Goal: Task Accomplishment & Management: Manage account settings

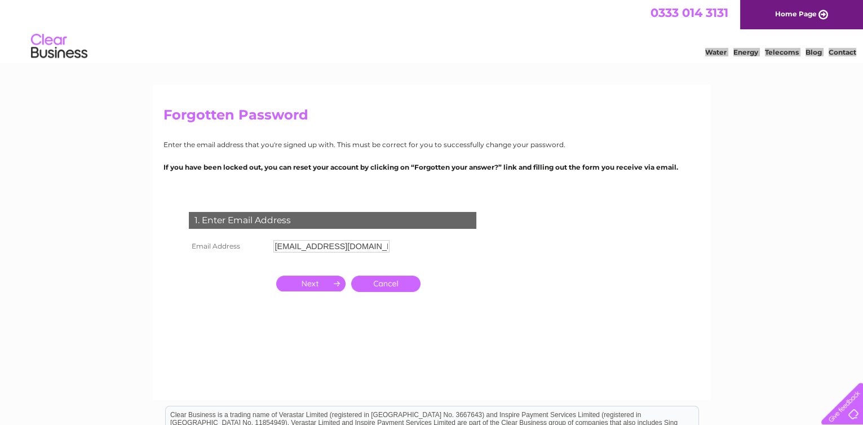
click at [311, 282] on input "button" at bounding box center [310, 284] width 69 height 16
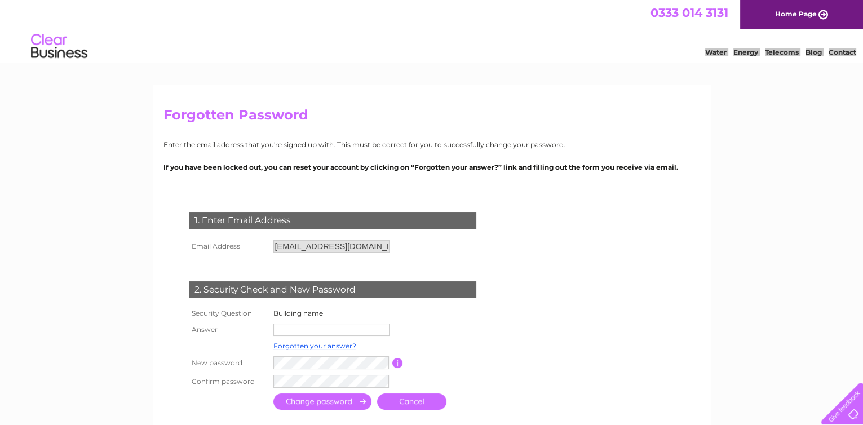
click at [309, 324] on input "text" at bounding box center [331, 330] width 116 height 12
type input "Woodlea"
click at [342, 405] on input "submit" at bounding box center [322, 401] width 98 height 16
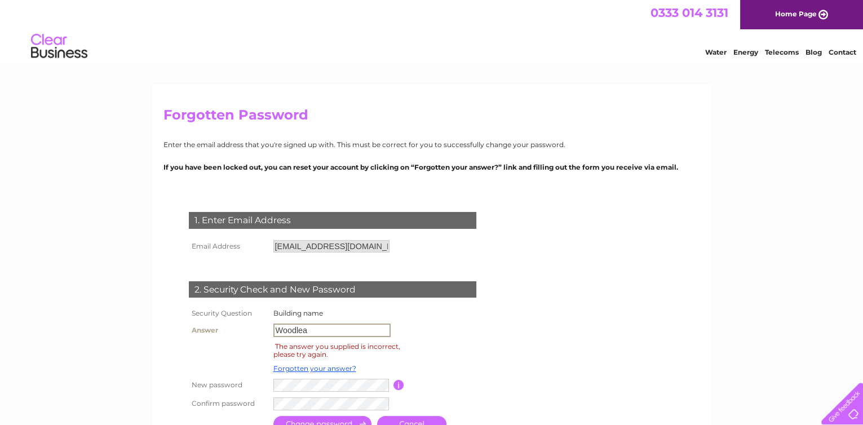
drag, startPoint x: 312, startPoint y: 330, endPoint x: 257, endPoint y: 334, distance: 55.4
click at [258, 334] on tr "Answer Woodlea" at bounding box center [345, 330] width 319 height 19
type input "Treasures"
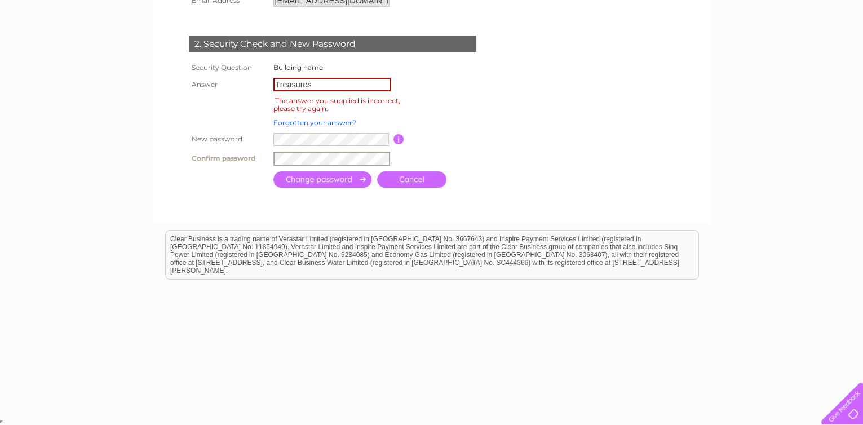
scroll to position [246, 0]
click at [339, 178] on input "submit" at bounding box center [322, 179] width 98 height 16
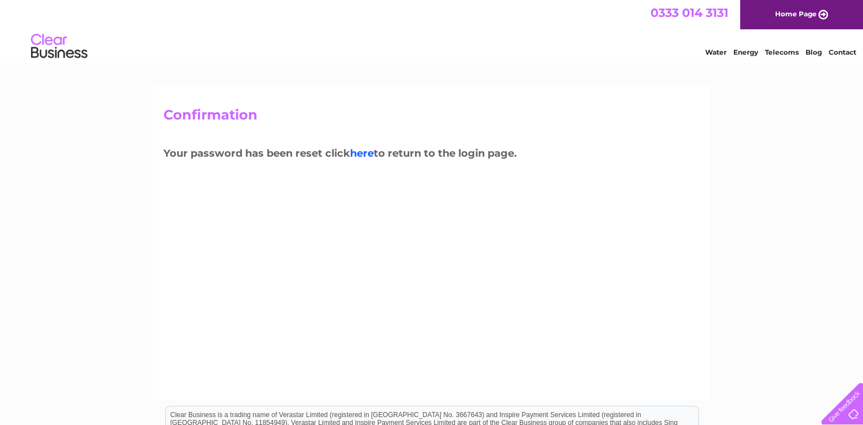
click at [364, 154] on link "here" at bounding box center [362, 153] width 24 height 12
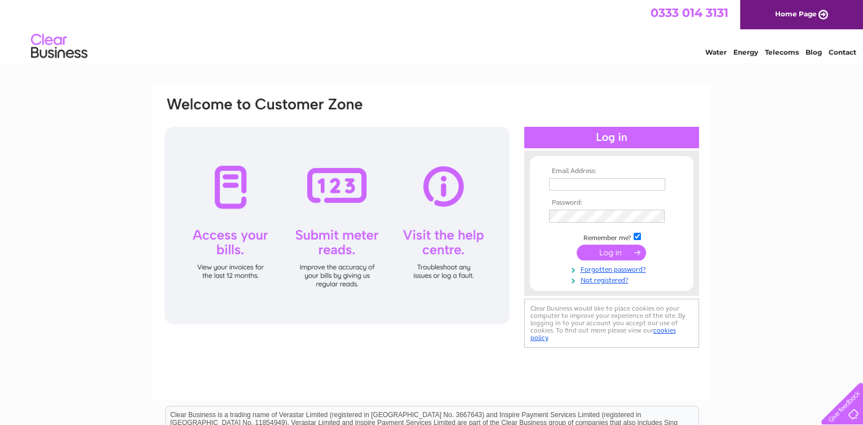
type input "jps@southworthandco.com"
click at [613, 254] on input "submit" at bounding box center [611, 253] width 69 height 16
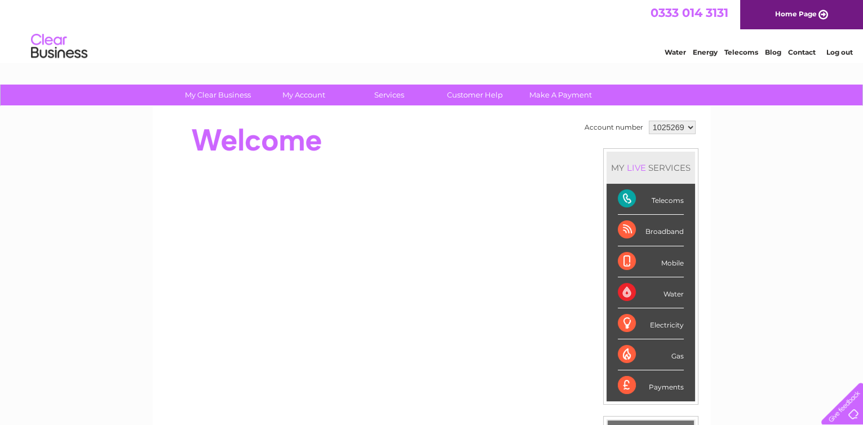
click at [622, 229] on div "Broadband" at bounding box center [651, 230] width 66 height 31
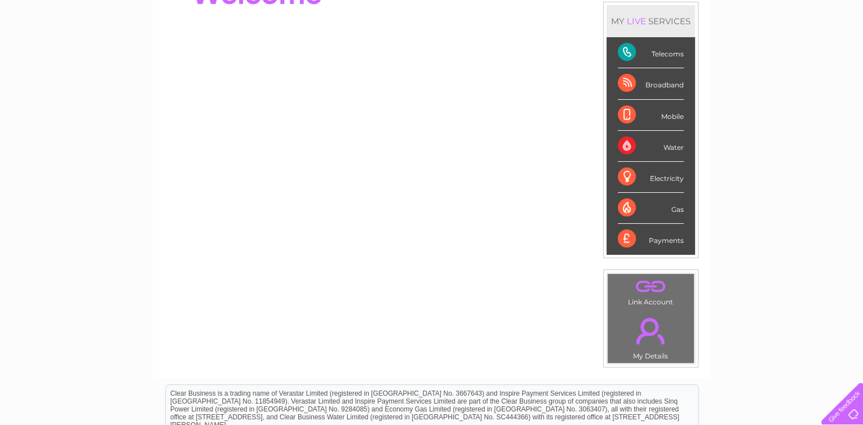
scroll to position [145, 0]
click at [627, 88] on div "Broadband" at bounding box center [651, 84] width 66 height 31
click at [662, 87] on div "Broadband" at bounding box center [651, 84] width 66 height 31
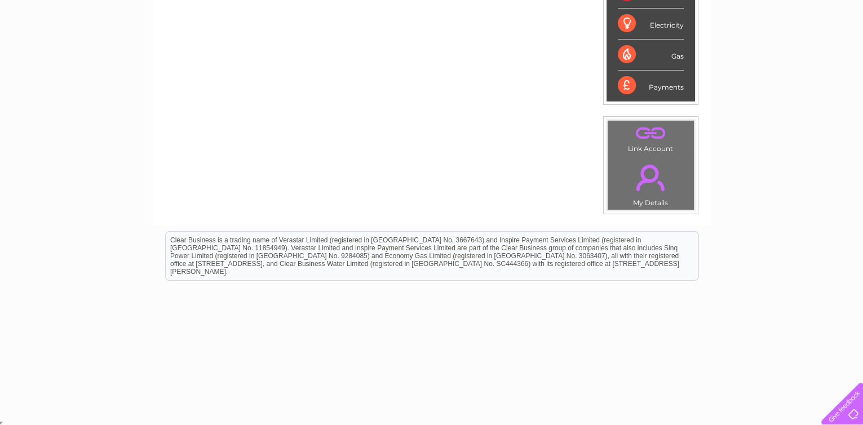
scroll to position [0, 0]
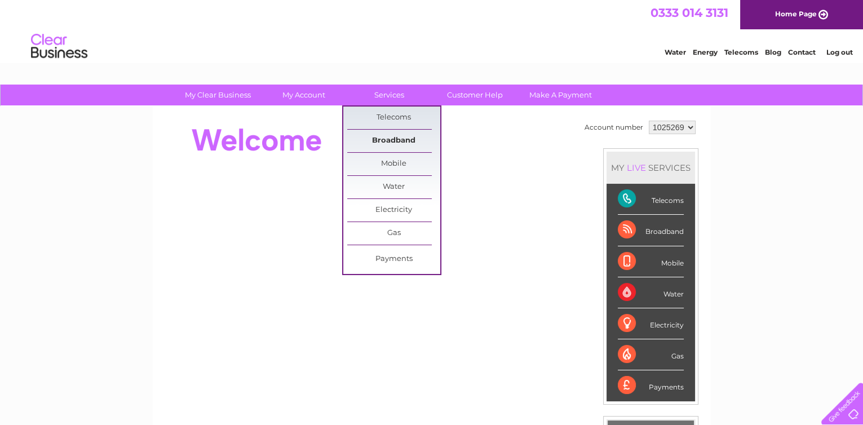
click at [397, 135] on link "Broadband" at bounding box center [393, 141] width 93 height 23
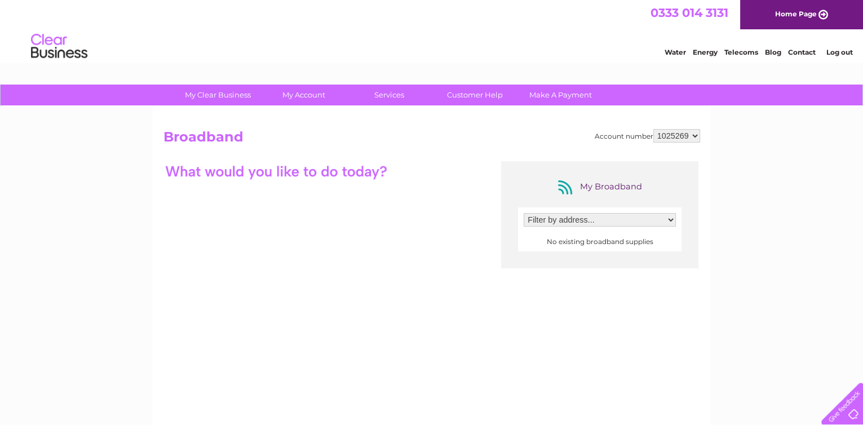
click at [670, 219] on select "Filter by address..." at bounding box center [600, 220] width 152 height 14
click at [524, 213] on select "Filter by address..." at bounding box center [600, 220] width 152 height 14
drag, startPoint x: 807, startPoint y: 346, endPoint x: 808, endPoint y: 337, distance: 8.5
click at [807, 342] on div "My Clear Business Login Details My Details My Preferences Link Account My Accou…" at bounding box center [431, 366] width 863 height 563
click at [694, 133] on select "1025269" at bounding box center [676, 136] width 47 height 14
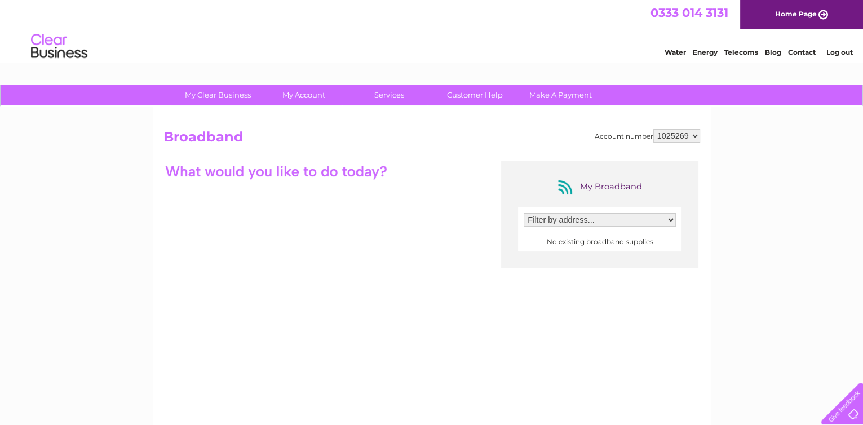
click at [709, 165] on div "Account number 1025269 Broadband My Broadband Filter by address... No existing …" at bounding box center [432, 281] width 558 height 348
click at [671, 218] on select "Filter by address..." at bounding box center [600, 220] width 152 height 14
click at [524, 213] on select "Filter by address..." at bounding box center [600, 220] width 152 height 14
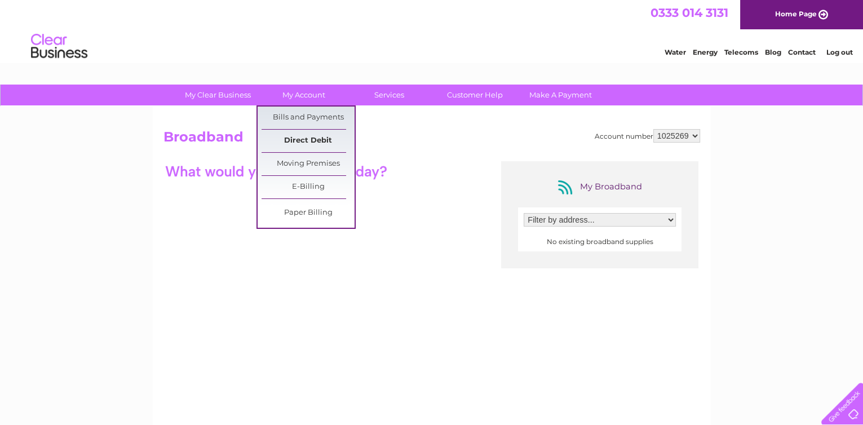
click at [313, 137] on link "Direct Debit" at bounding box center [308, 141] width 93 height 23
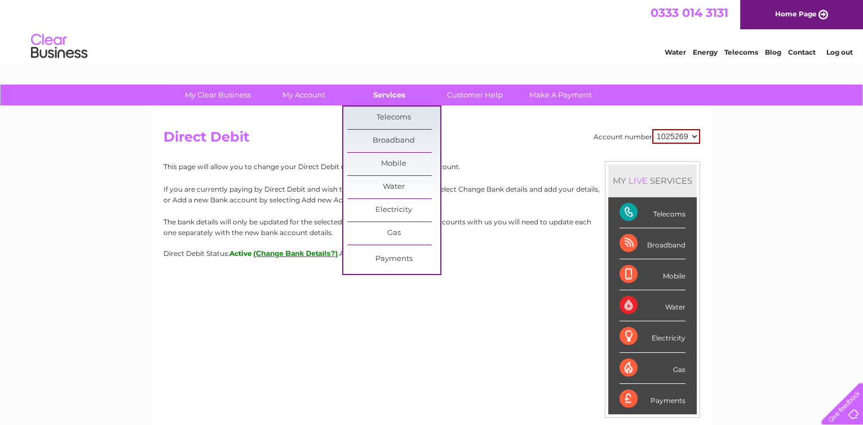
click at [386, 95] on link "Services" at bounding box center [389, 95] width 93 height 21
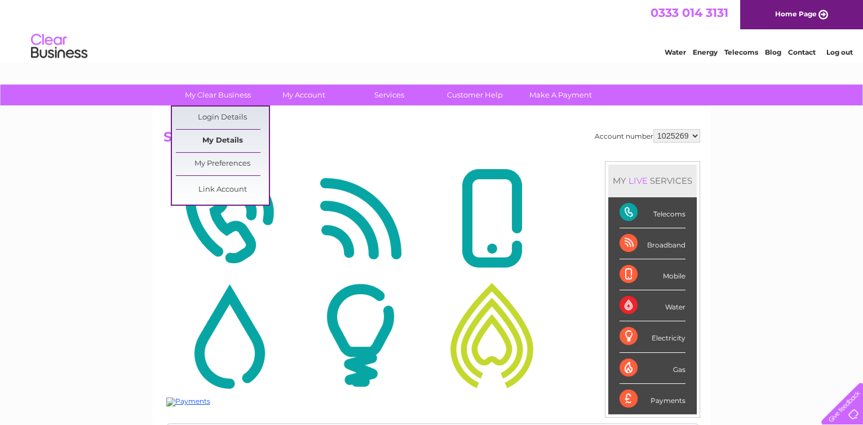
click at [231, 138] on link "My Details" at bounding box center [222, 141] width 93 height 23
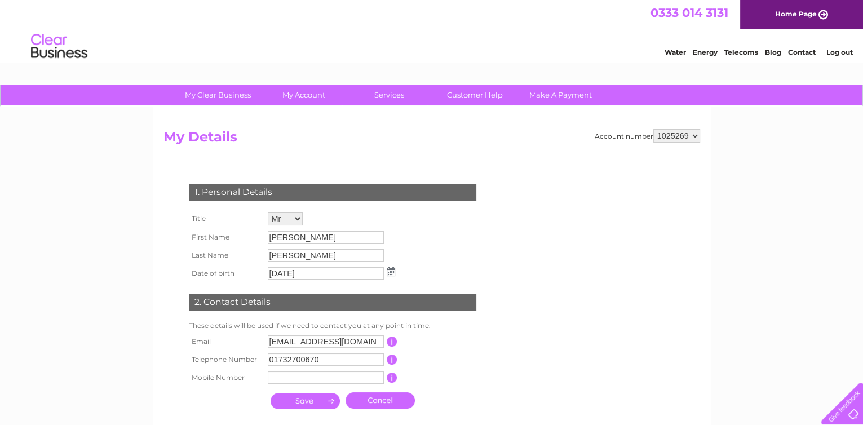
scroll to position [228, 0]
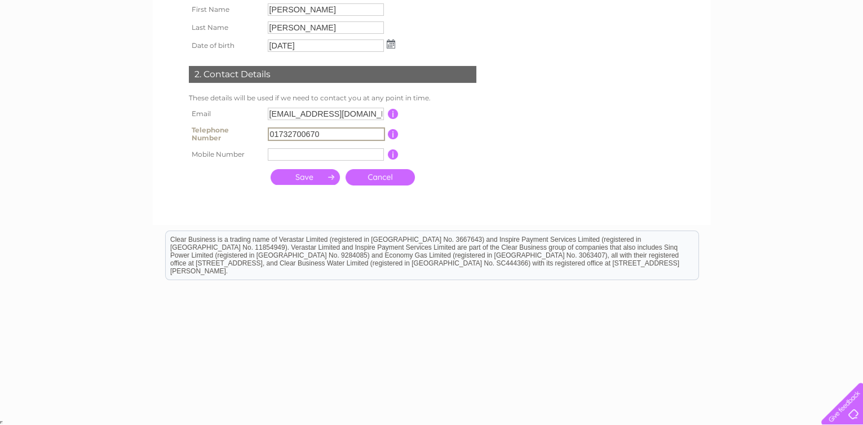
click at [327, 134] on input "01732700670" at bounding box center [326, 134] width 117 height 14
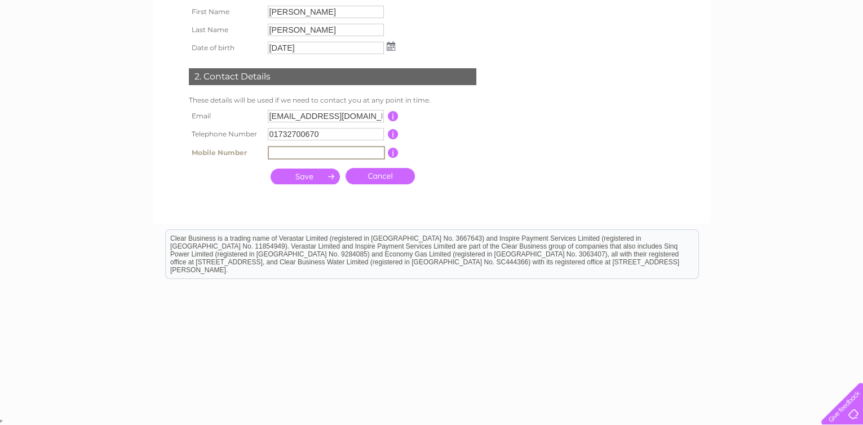
click at [289, 158] on input "text" at bounding box center [326, 153] width 117 height 14
type input "07843020540"
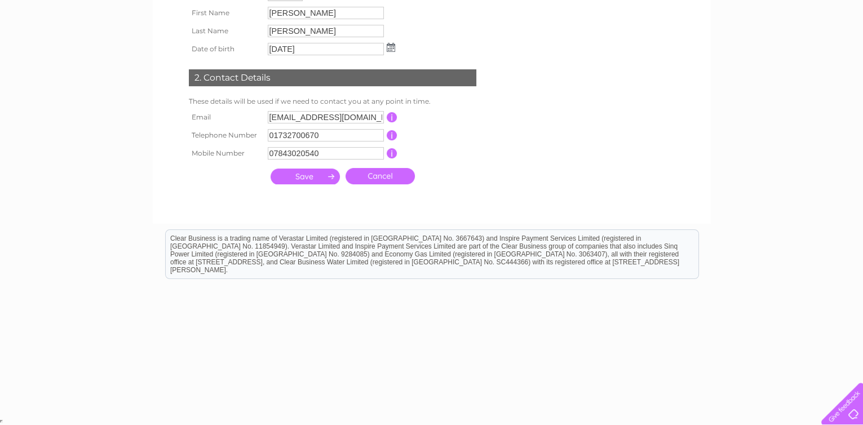
click at [321, 175] on input "submit" at bounding box center [305, 177] width 69 height 16
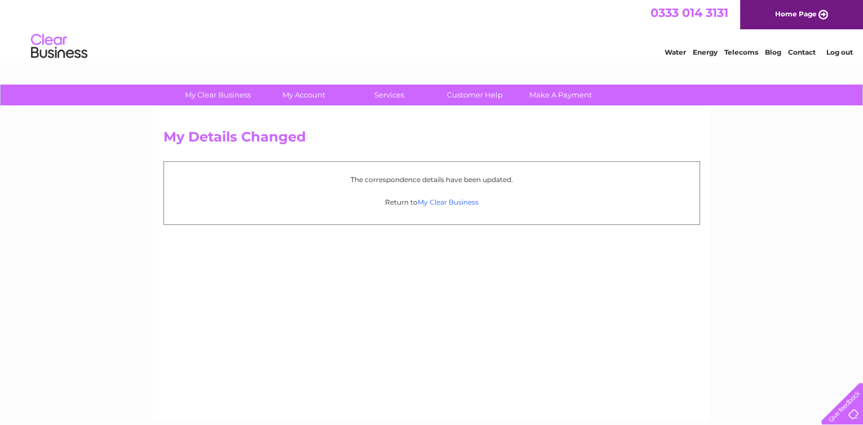
click at [452, 202] on link "My Clear Business" at bounding box center [448, 202] width 61 height 8
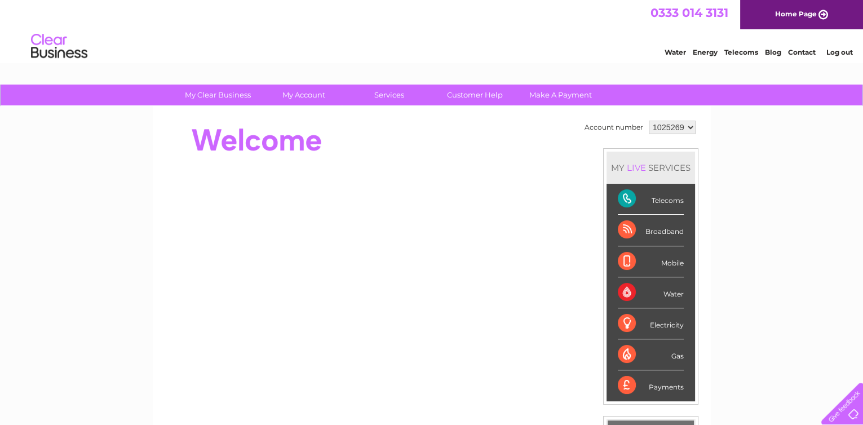
scroll to position [300, 0]
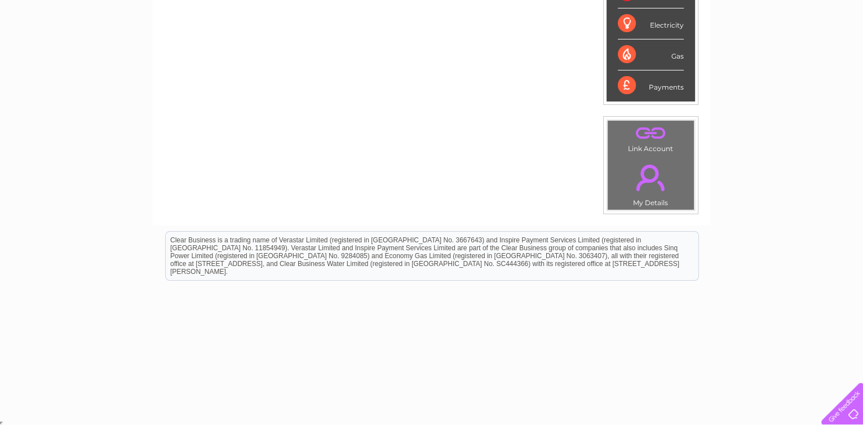
click at [551, 231] on div "Clear Business is a trading name of Verastar Limited (registered in [GEOGRAPHIC…" at bounding box center [432, 256] width 534 height 50
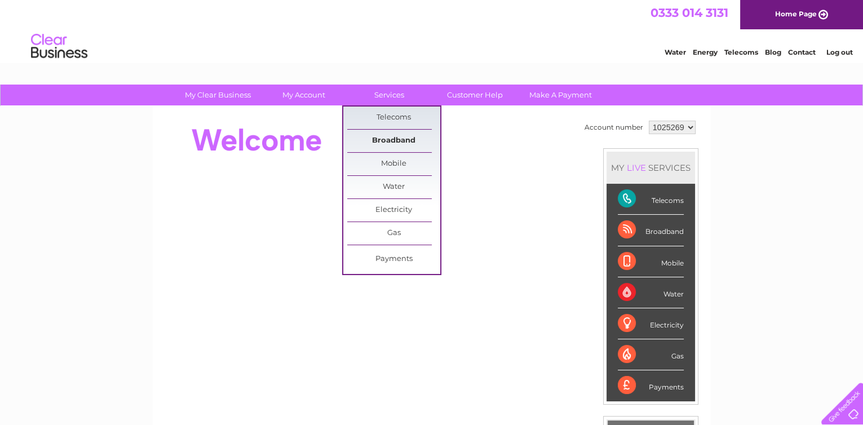
click at [392, 140] on link "Broadband" at bounding box center [393, 141] width 93 height 23
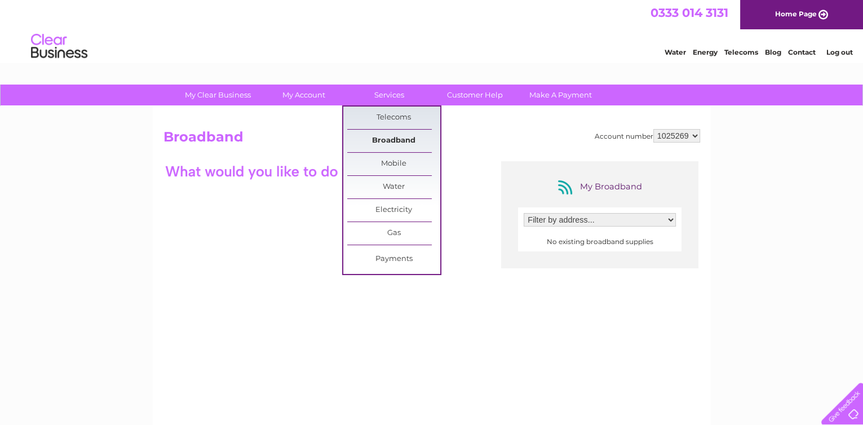
click at [393, 138] on link "Broadband" at bounding box center [393, 141] width 93 height 23
click at [394, 137] on link "Broadband" at bounding box center [393, 141] width 93 height 23
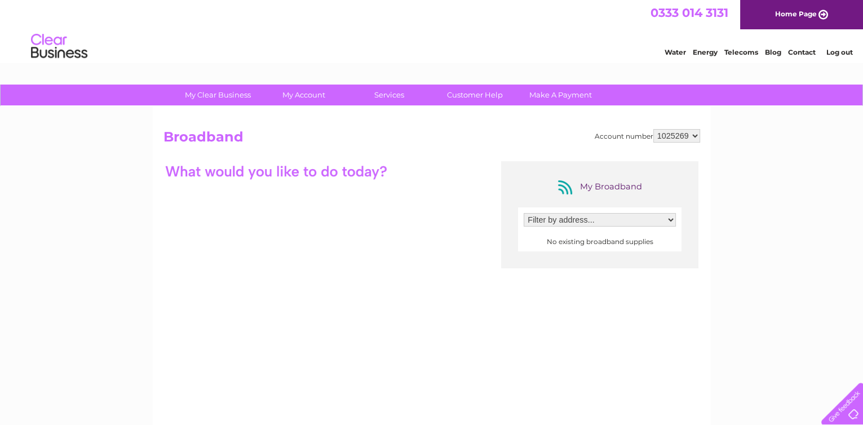
click at [670, 219] on select "Filter by address..." at bounding box center [600, 220] width 152 height 14
click at [550, 218] on select "Filter by address..." at bounding box center [600, 220] width 152 height 14
